Goal: Task Accomplishment & Management: Manage account settings

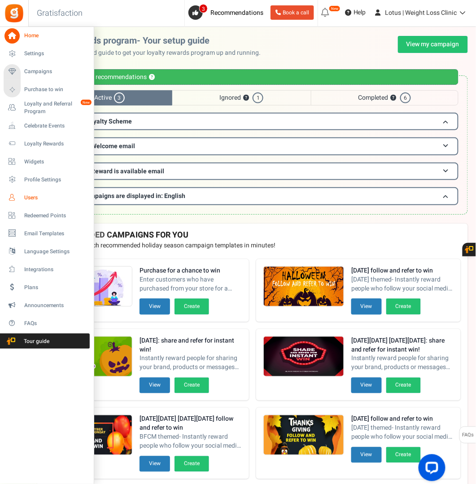
click at [37, 198] on span "Users" at bounding box center [55, 198] width 63 height 8
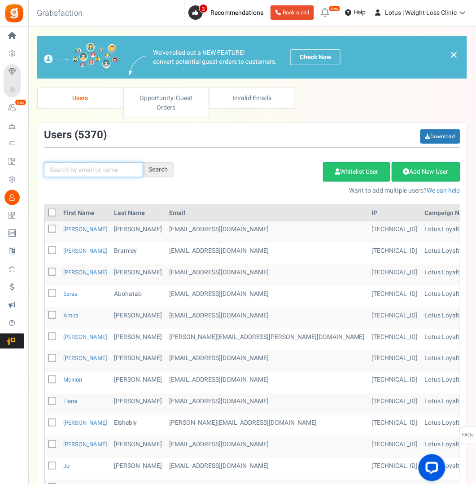
click at [65, 165] on input "text" at bounding box center [93, 169] width 99 height 15
paste input "[EMAIL_ADDRESS][DOMAIN_NAME]"
type input "[EMAIL_ADDRESS][DOMAIN_NAME]"
click at [155, 172] on div "Search" at bounding box center [158, 169] width 31 height 15
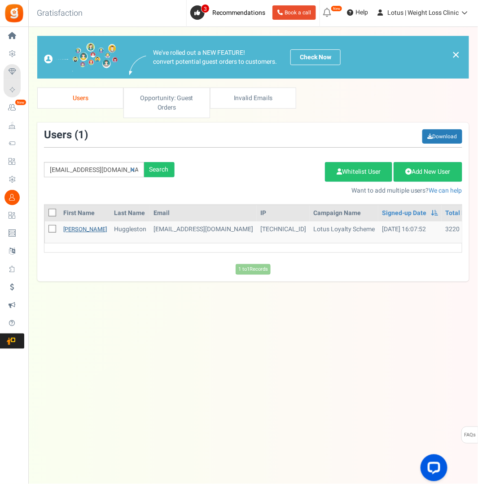
click at [80, 226] on link "[PERSON_NAME]" at bounding box center [85, 229] width 44 height 9
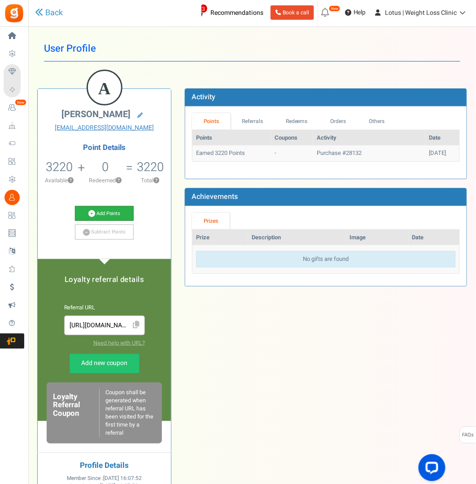
click at [89, 210] on icon at bounding box center [91, 213] width 7 height 7
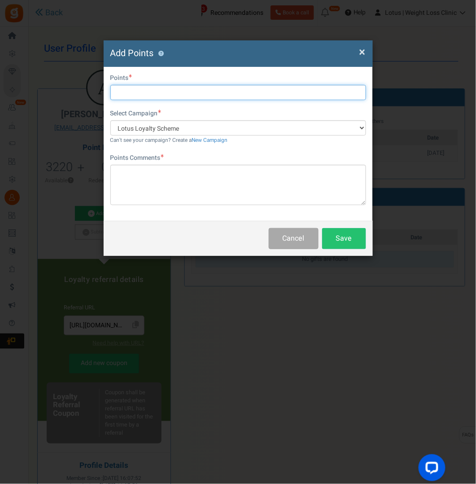
click at [123, 93] on input "text" at bounding box center [238, 92] width 256 height 15
type input "17100"
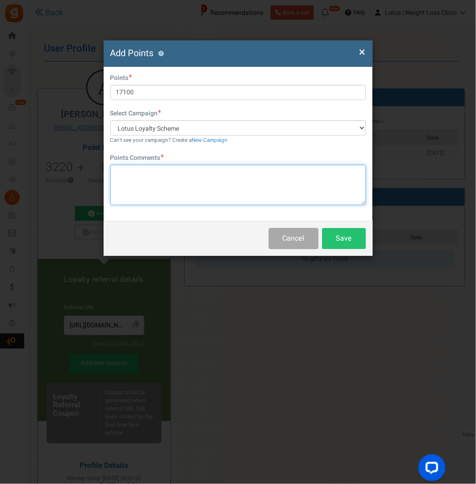
click at [145, 173] on textarea at bounding box center [238, 185] width 256 height 40
type textarea "credit refund for quantity adjustment"
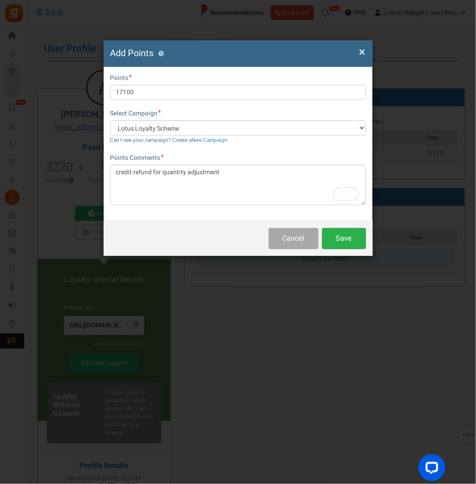
click at [348, 239] on button "Save" at bounding box center [344, 238] width 44 height 21
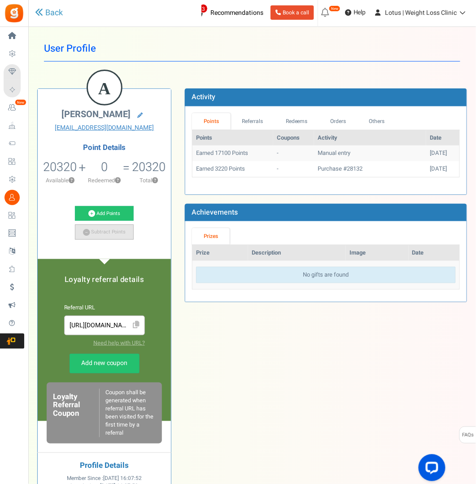
click at [107, 232] on link "Subtract Points" at bounding box center [104, 231] width 59 height 15
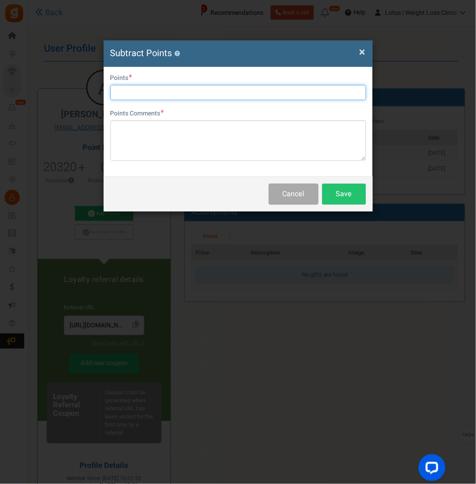
click at [153, 90] on input "text" at bounding box center [238, 92] width 256 height 15
type input "1610"
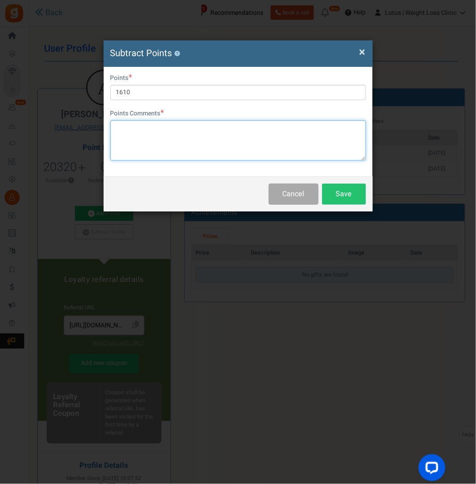
click at [145, 131] on textarea at bounding box center [238, 140] width 256 height 40
type textarea "purchase points adjustment"
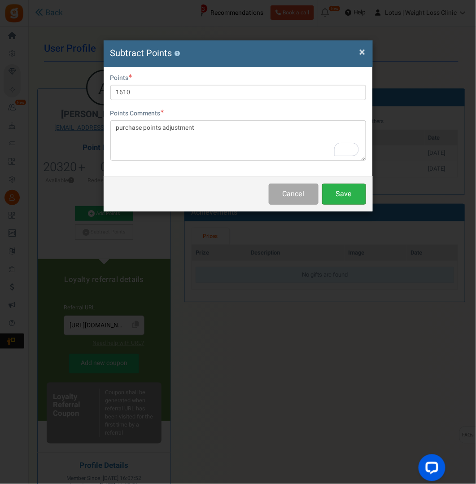
click at [348, 194] on button "Save" at bounding box center [344, 194] width 44 height 21
click at [294, 194] on button "Cancel" at bounding box center [294, 194] width 50 height 21
